Goal: Information Seeking & Learning: Learn about a topic

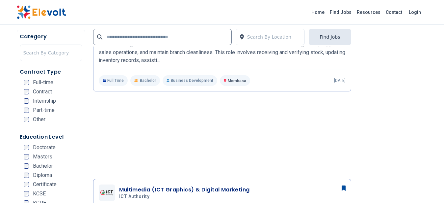
scroll to position [885, 0]
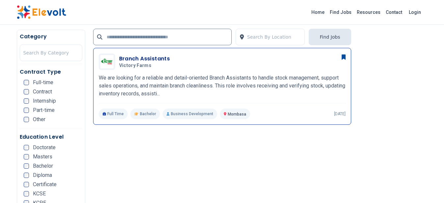
click at [212, 75] on p "We are looking for a reliable and detail-oriented Branch Assistants to handle s…" at bounding box center [222, 86] width 247 height 24
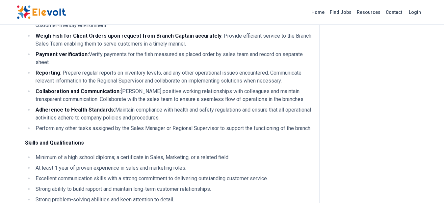
scroll to position [167, 0]
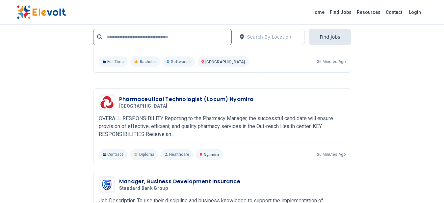
scroll to position [1492, 0]
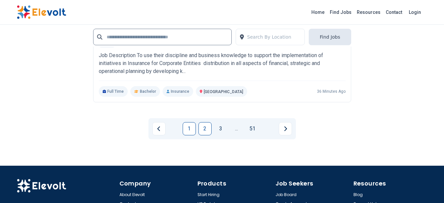
click at [205, 127] on link "2" at bounding box center [205, 128] width 13 height 13
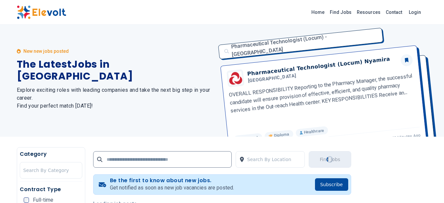
scroll to position [0, 0]
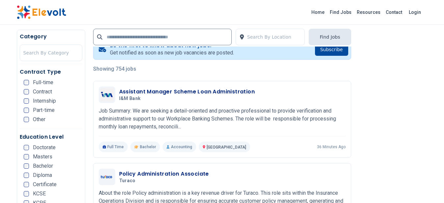
scroll to position [167, 0]
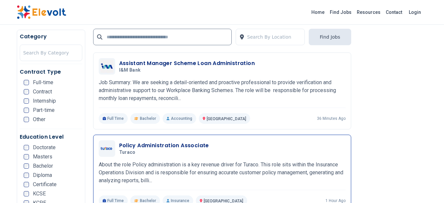
click at [218, 155] on div "Policy Administration Associate Turaco 09/04/2025 10/04/2025" at bounding box center [222, 148] width 247 height 16
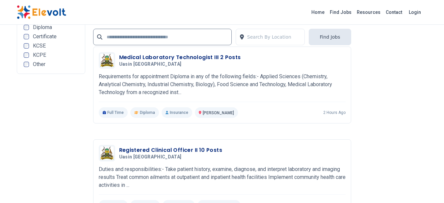
scroll to position [1442, 0]
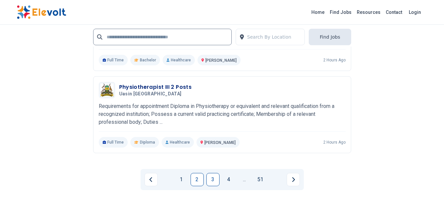
click at [213, 174] on link "3" at bounding box center [212, 179] width 13 height 13
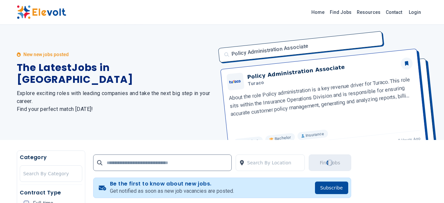
scroll to position [0, 0]
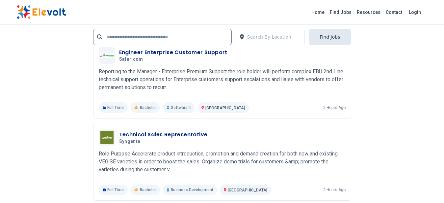
scroll to position [1326, 0]
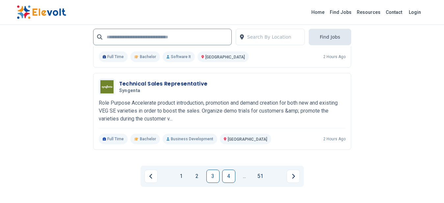
click at [234, 176] on link "4" at bounding box center [228, 175] width 13 height 13
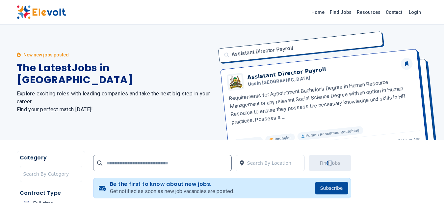
scroll to position [94, 0]
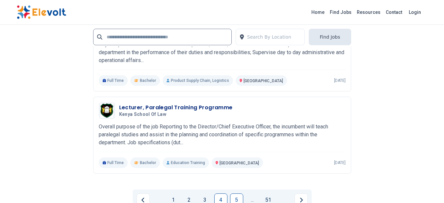
click at [232, 196] on link "5" at bounding box center [236, 199] width 13 height 13
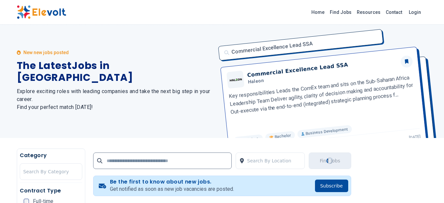
scroll to position [0, 0]
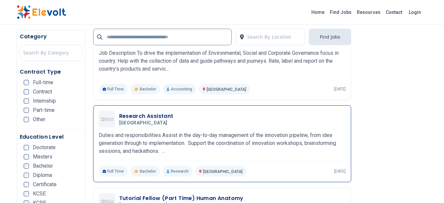
click at [264, 124] on div "Research Assistant Zetech University 09/02/2025 10/02/2025" at bounding box center [232, 119] width 227 height 14
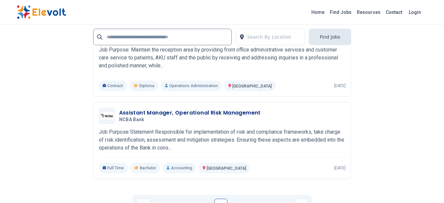
scroll to position [1603, 0]
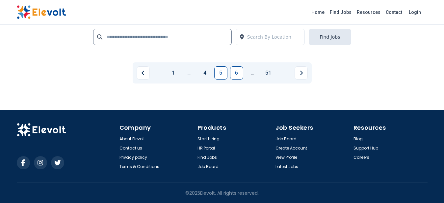
click at [235, 75] on link "6" at bounding box center [236, 72] width 13 height 13
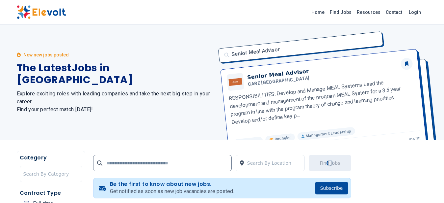
scroll to position [167, 0]
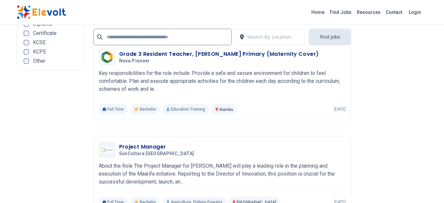
scroll to position [1326, 0]
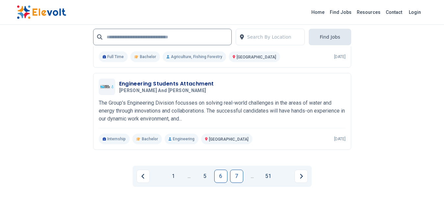
click at [235, 174] on link "7" at bounding box center [236, 175] width 13 height 13
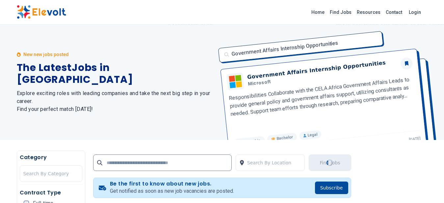
scroll to position [0, 0]
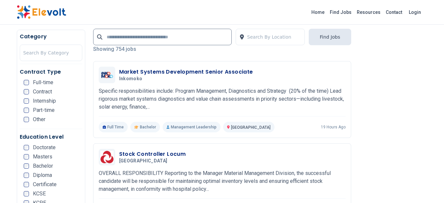
scroll to position [167, 0]
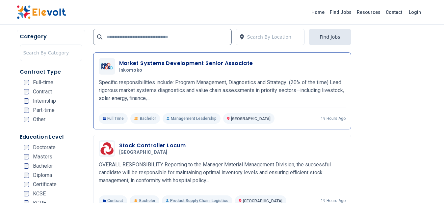
click at [209, 75] on div "Market Systems Development Senior Associate Inkomoko 09/01/2025 10/01/2025 Nair…" at bounding box center [222, 91] width 247 height 66
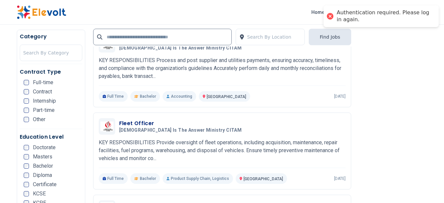
scroll to position [746, 0]
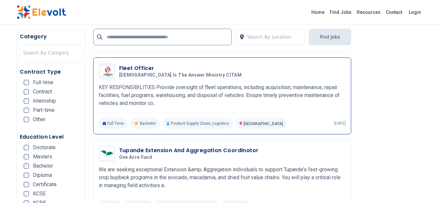
click at [258, 92] on p "KEY RESPONSIBILITIES Provide oversight of fleet operations, including acquisiti…" at bounding box center [222, 95] width 247 height 24
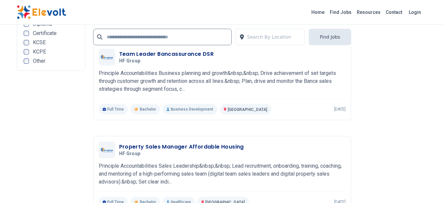
scroll to position [1349, 0]
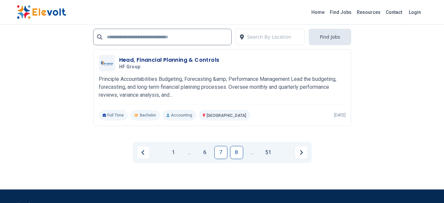
click at [234, 154] on link "8" at bounding box center [236, 152] width 13 height 13
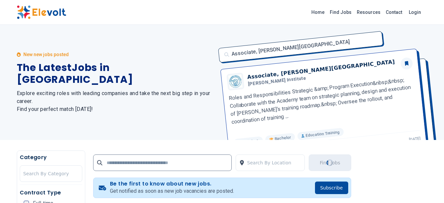
scroll to position [0, 0]
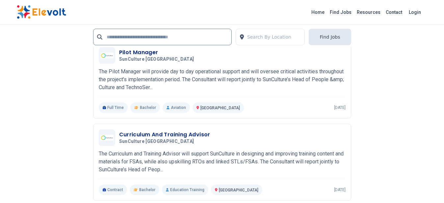
scroll to position [1420, 0]
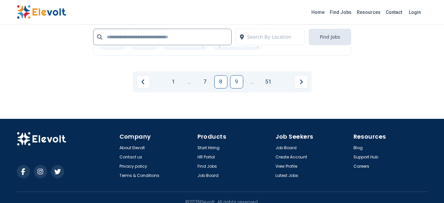
click at [239, 82] on link "9" at bounding box center [236, 81] width 13 height 13
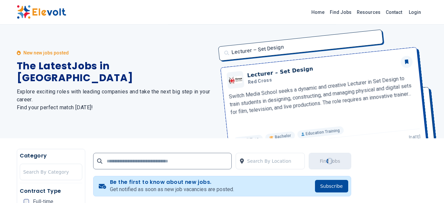
scroll to position [0, 0]
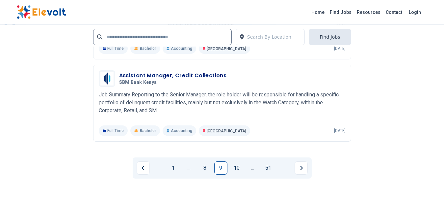
scroll to position [1504, 0]
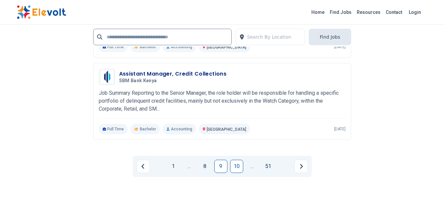
click at [237, 167] on link "10" at bounding box center [236, 165] width 13 height 13
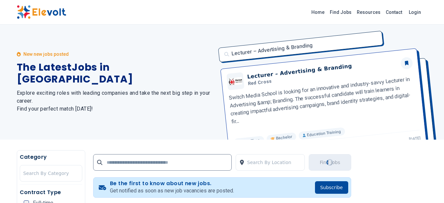
scroll to position [0, 0]
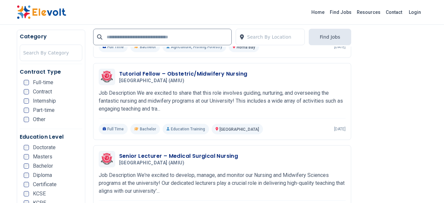
scroll to position [1346, 0]
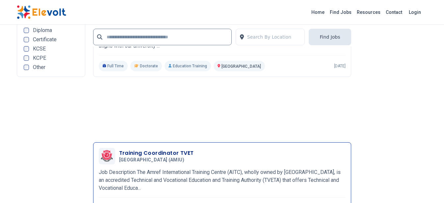
click at [291, 178] on p "Job Description The Amref International Training Centre (AITC), wholly owned by…" at bounding box center [222, 180] width 247 height 24
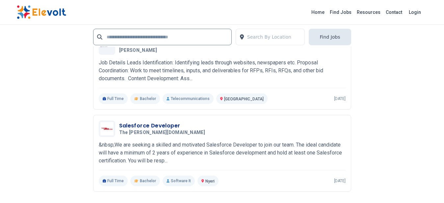
scroll to position [1597, 0]
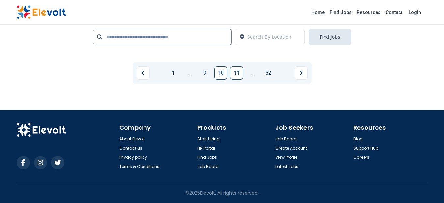
click at [235, 74] on link "11" at bounding box center [236, 72] width 13 height 13
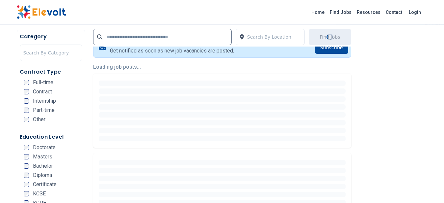
scroll to position [167, 0]
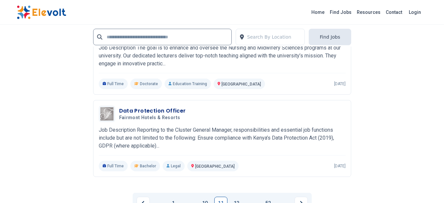
scroll to position [1336, 0]
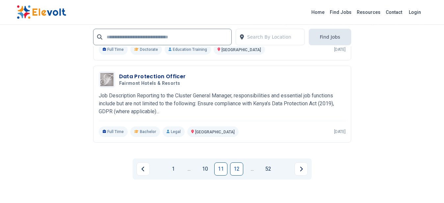
click at [235, 175] on link "12" at bounding box center [236, 168] width 13 height 13
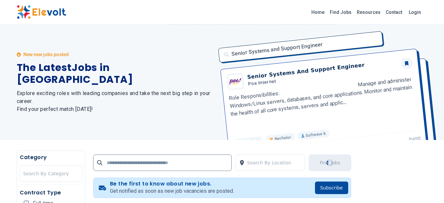
scroll to position [0, 0]
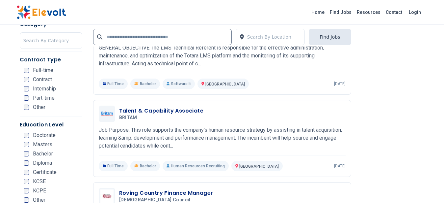
scroll to position [1036, 0]
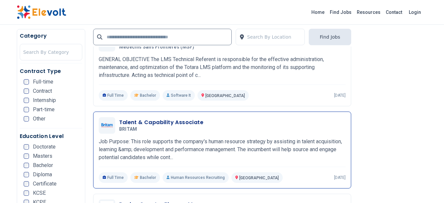
click at [230, 136] on div "Talent & Capability Associate BRITAM 08/28/2025 09/27/2025 Nairobi KE Job Purpo…" at bounding box center [222, 150] width 247 height 66
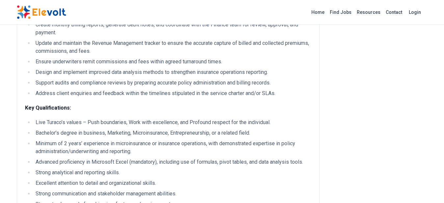
scroll to position [34, 0]
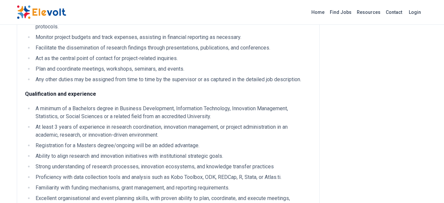
scroll to position [333, 0]
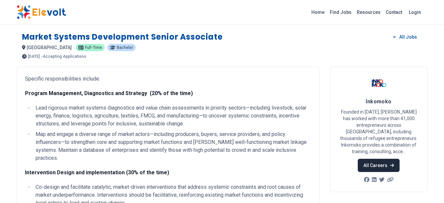
click at [366, 168] on link "All Careers" at bounding box center [379, 164] width 42 height 13
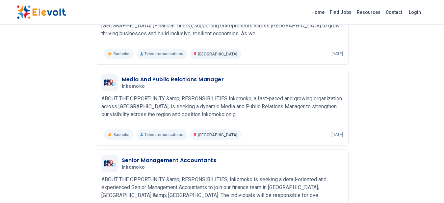
scroll to position [611, 0]
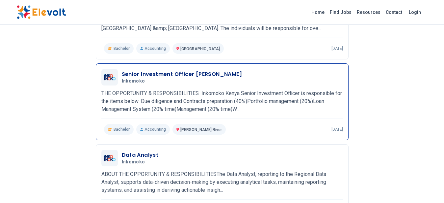
click at [267, 96] on p "THE OPPORTUNITY & RESPONSIBILITIES Inkomoko Kenya Senior Investment Officer is …" at bounding box center [222, 101] width 242 height 24
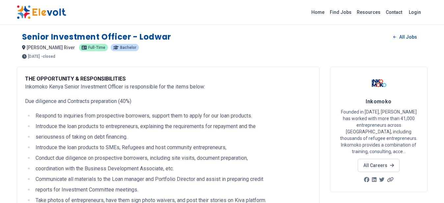
scroll to position [40, 0]
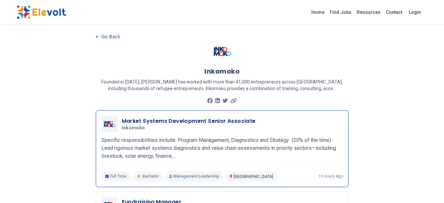
click at [233, 145] on p "Specific responsibilities include: Program Management, Diagnostics and Strategy…" at bounding box center [222, 148] width 242 height 24
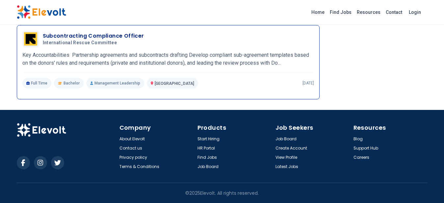
scroll to position [1326, 0]
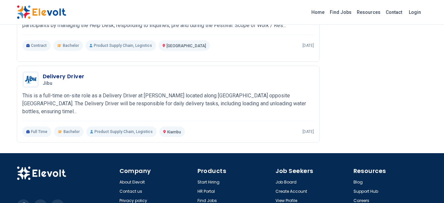
scroll to position [833, 0]
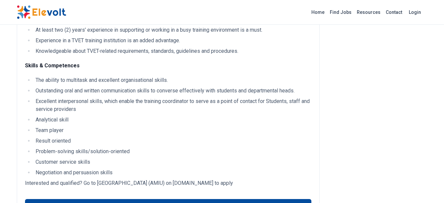
scroll to position [833, 0]
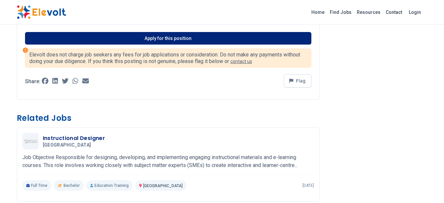
click at [182, 44] on link "Apply for this position" at bounding box center [168, 38] width 286 height 13
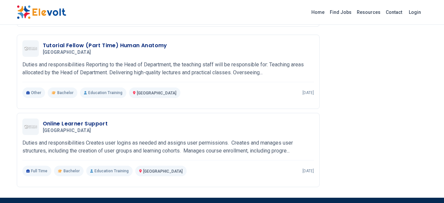
scroll to position [1258, 0]
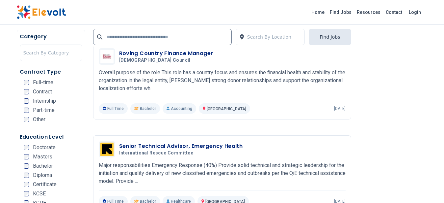
scroll to position [1432, 0]
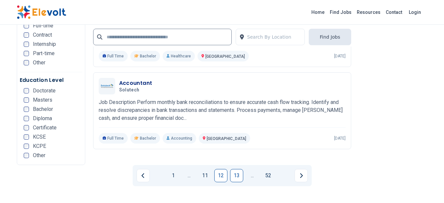
click at [237, 176] on link "13" at bounding box center [236, 175] width 13 height 13
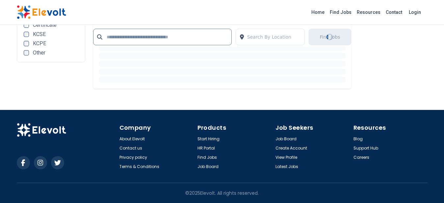
scroll to position [0, 0]
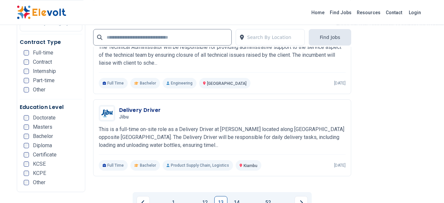
scroll to position [1326, 0]
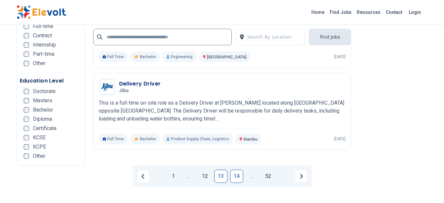
click at [236, 176] on link "14" at bounding box center [236, 175] width 13 height 13
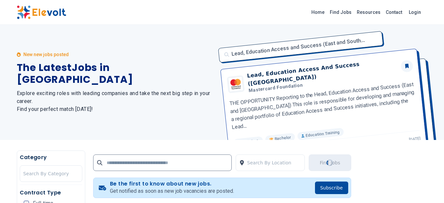
scroll to position [0, 0]
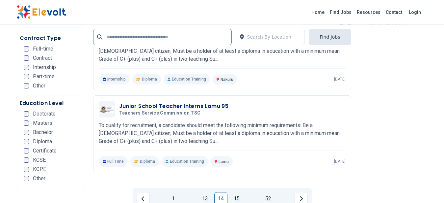
scroll to position [1471, 0]
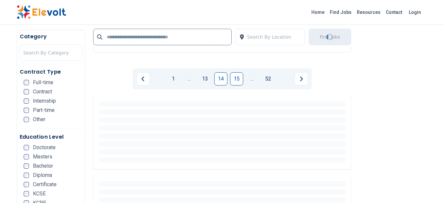
click at [235, 82] on link "15" at bounding box center [236, 78] width 13 height 13
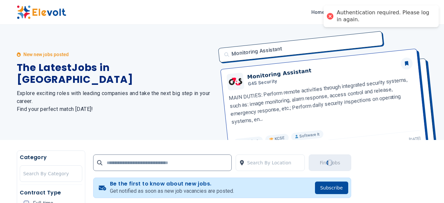
scroll to position [0, 0]
click at [322, 80] on div "Monitoring Assistant Monitoring Assistant G4S Security MAIN DUTIES: Perform rem…" at bounding box center [320, 82] width 213 height 115
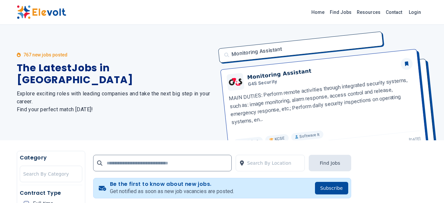
click at [272, 75] on div "Monitoring Assistant Monitoring Assistant G4S Security MAIN DUTIES: Perform rem…" at bounding box center [320, 82] width 213 height 115
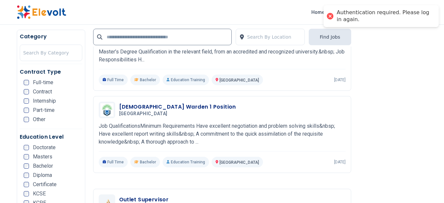
scroll to position [601, 0]
